Goal: Book appointment/travel/reservation

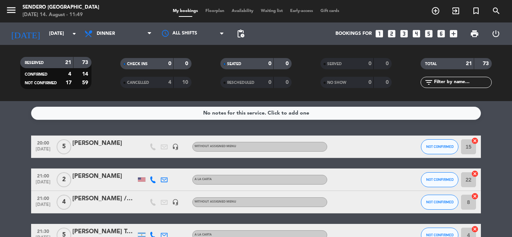
scroll to position [121, 0]
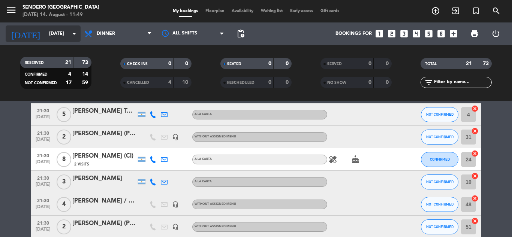
click at [73, 31] on icon "arrow_drop_down" at bounding box center [74, 33] width 9 height 9
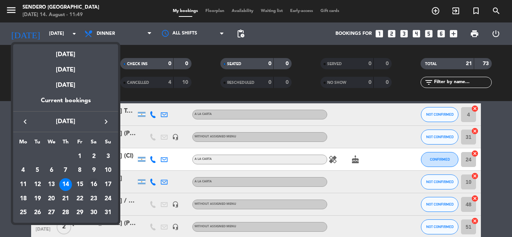
click at [94, 182] on div "16" at bounding box center [93, 184] width 13 height 13
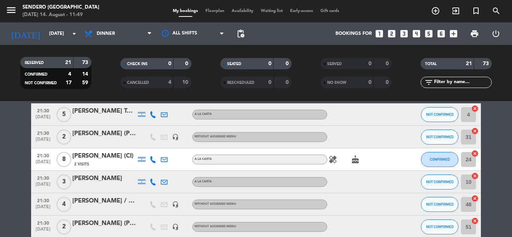
type input "[DATE]"
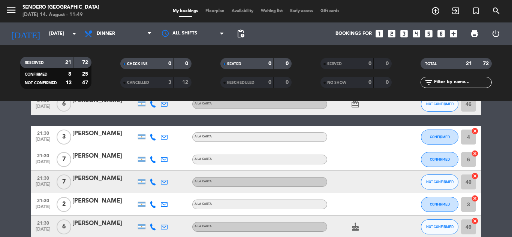
click at [443, 36] on icon "looks_6" at bounding box center [441, 34] width 10 height 10
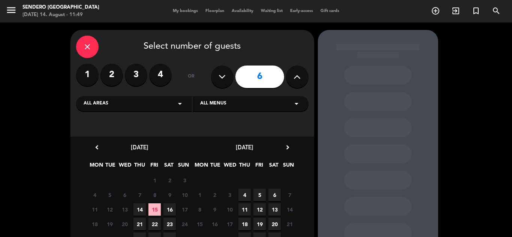
click at [171, 209] on span "16" at bounding box center [169, 209] width 12 height 12
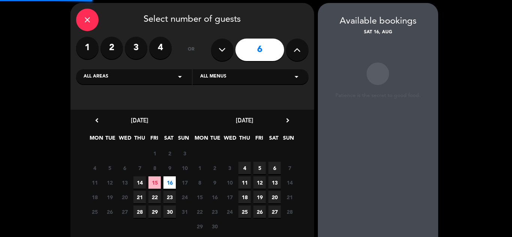
scroll to position [30, 0]
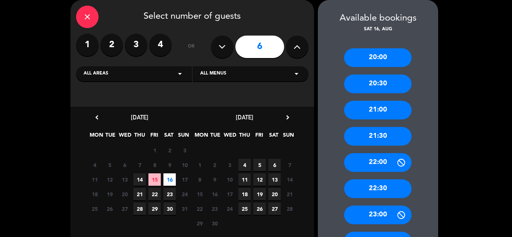
click at [381, 136] on div "21:30" at bounding box center [377, 136] width 67 height 19
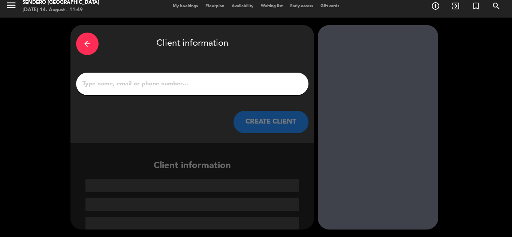
scroll to position [5, 0]
click at [233, 87] on input "1" at bounding box center [192, 84] width 221 height 10
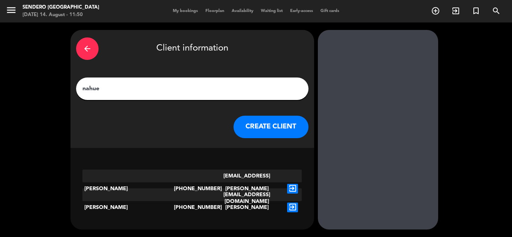
type input "nahue"
click at [295, 184] on icon "exit_to_app" at bounding box center [292, 189] width 11 height 10
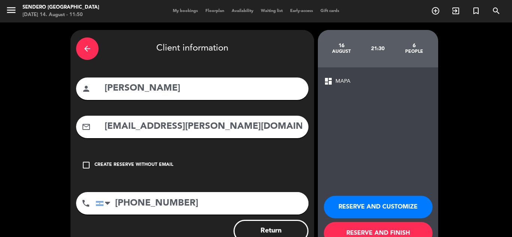
click at [185, 88] on input "[PERSON_NAME]" at bounding box center [203, 88] width 199 height 15
type input "[PERSON_NAME] cliente Vip"
click at [379, 232] on button "RESERVE AND FINISH" at bounding box center [378, 233] width 109 height 22
